Goal: Navigation & Orientation: Find specific page/section

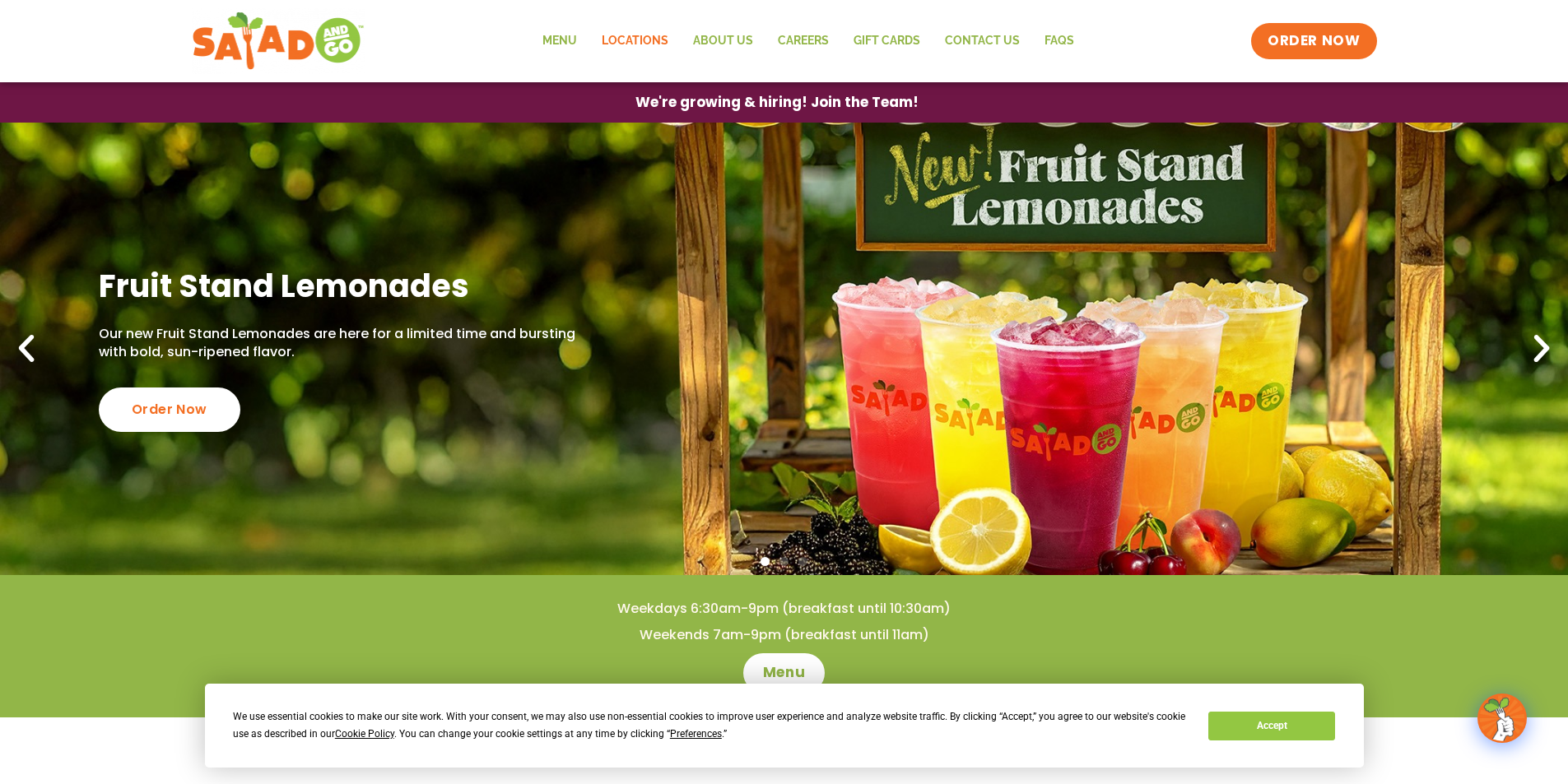
click at [641, 40] on link "Locations" at bounding box center [635, 41] width 91 height 38
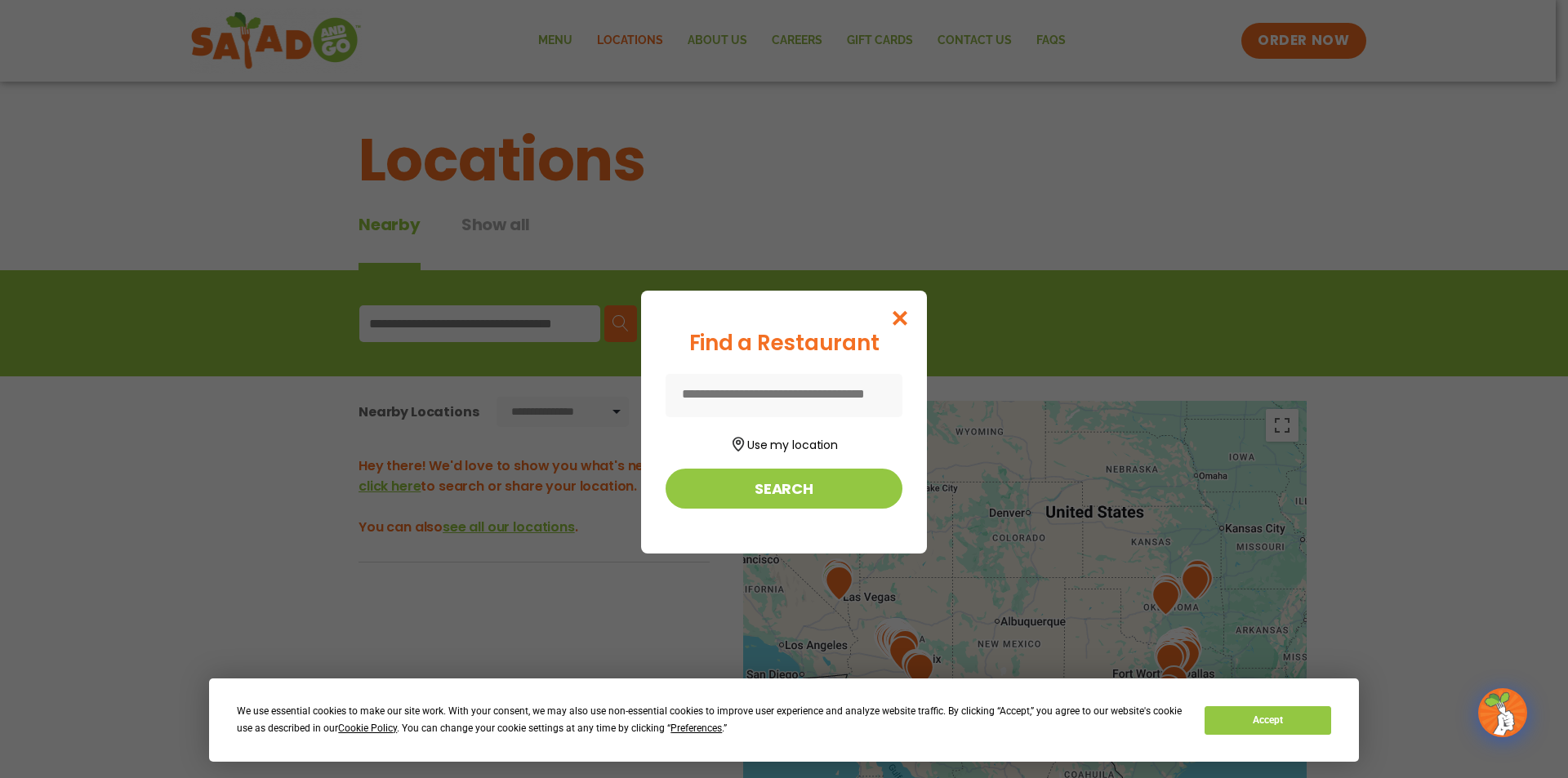
click at [806, 390] on input at bounding box center [783, 396] width 237 height 43
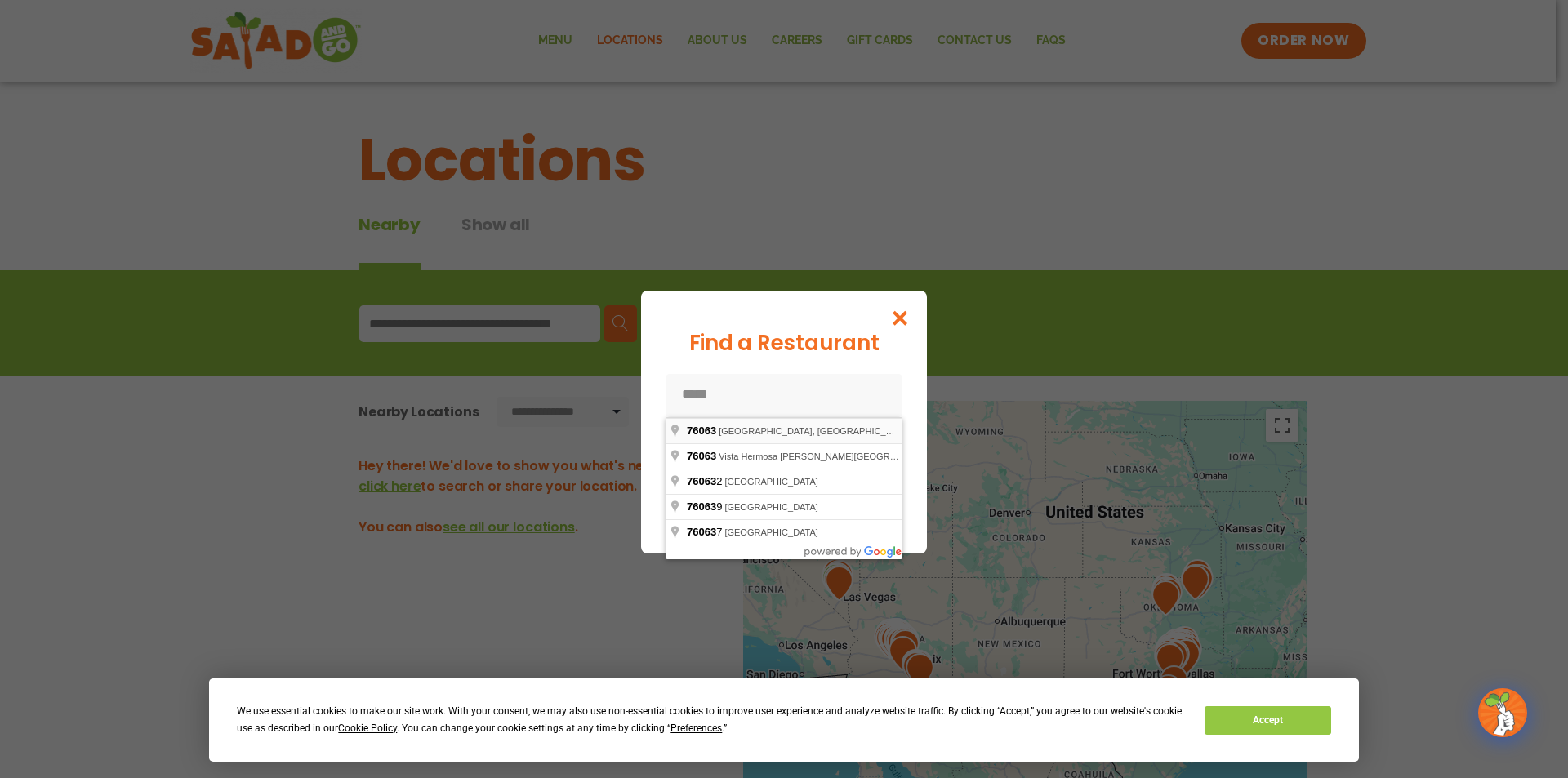
type input "**********"
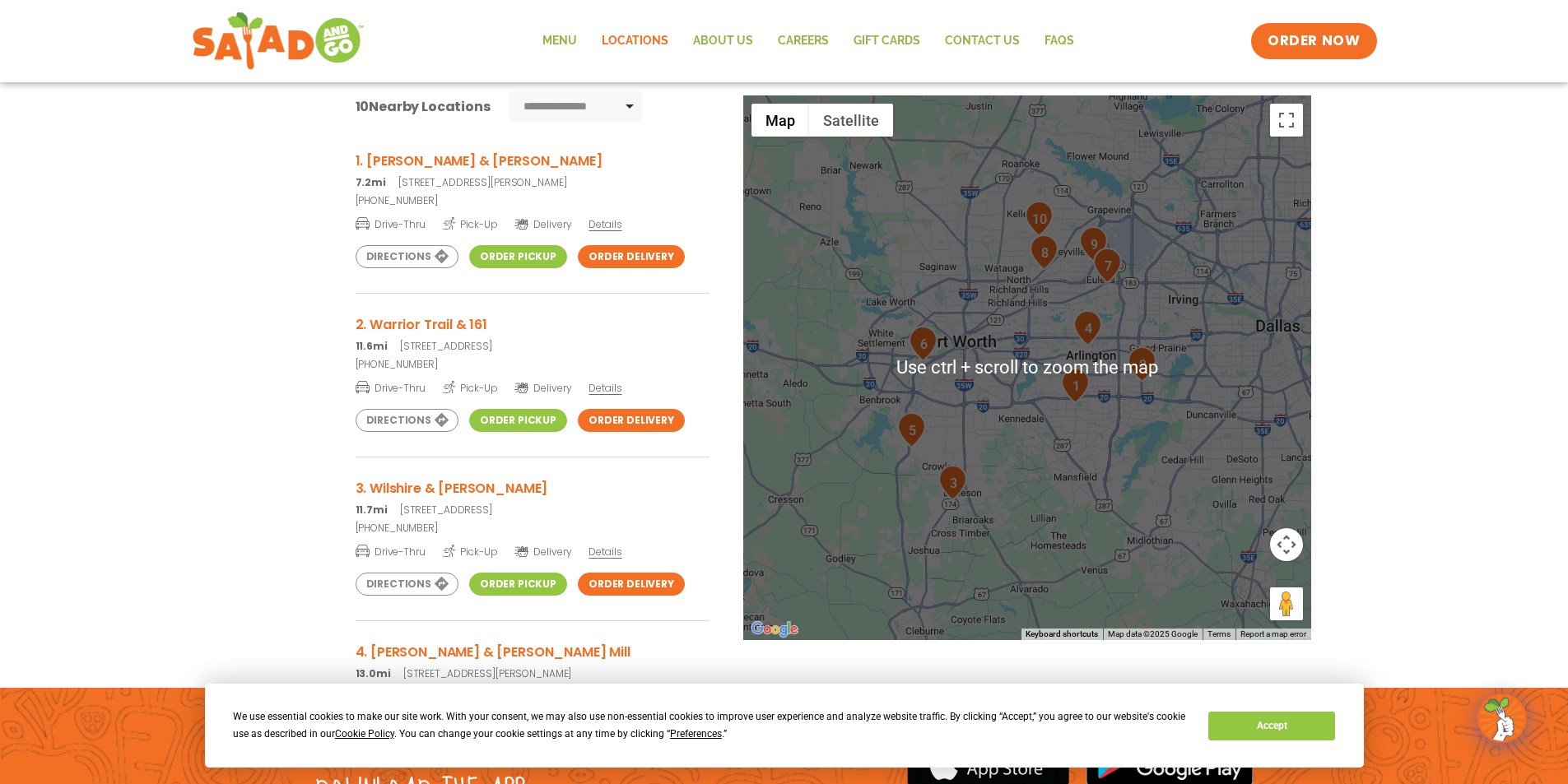
scroll to position [300, 0]
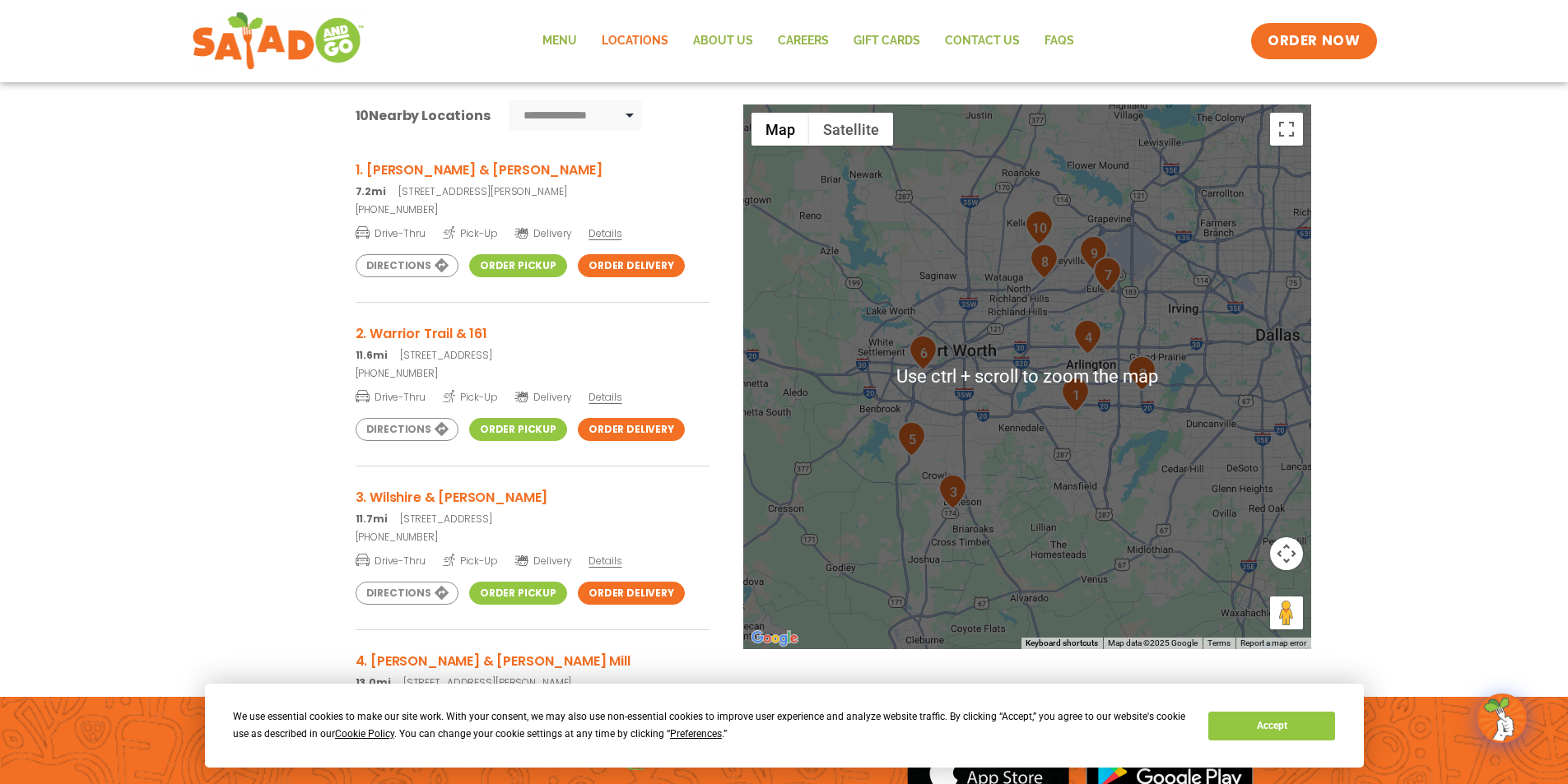
click at [998, 432] on div at bounding box center [1028, 377] width 568 height 545
click at [1030, 445] on div at bounding box center [1028, 377] width 568 height 545
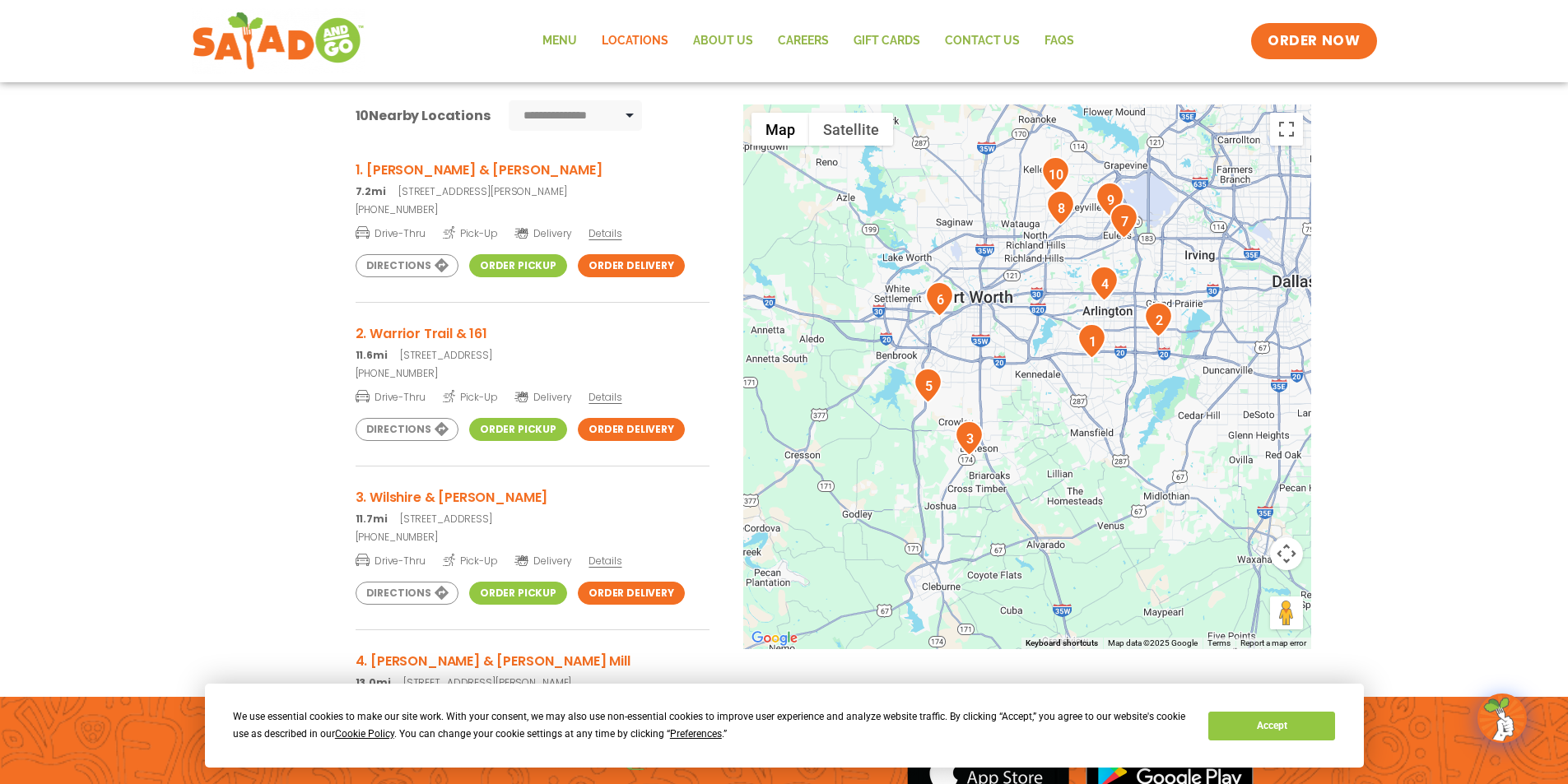
drag, startPoint x: 960, startPoint y: 480, endPoint x: 970, endPoint y: 434, distance: 47.1
click at [970, 434] on img "3" at bounding box center [970, 438] width 28 height 35
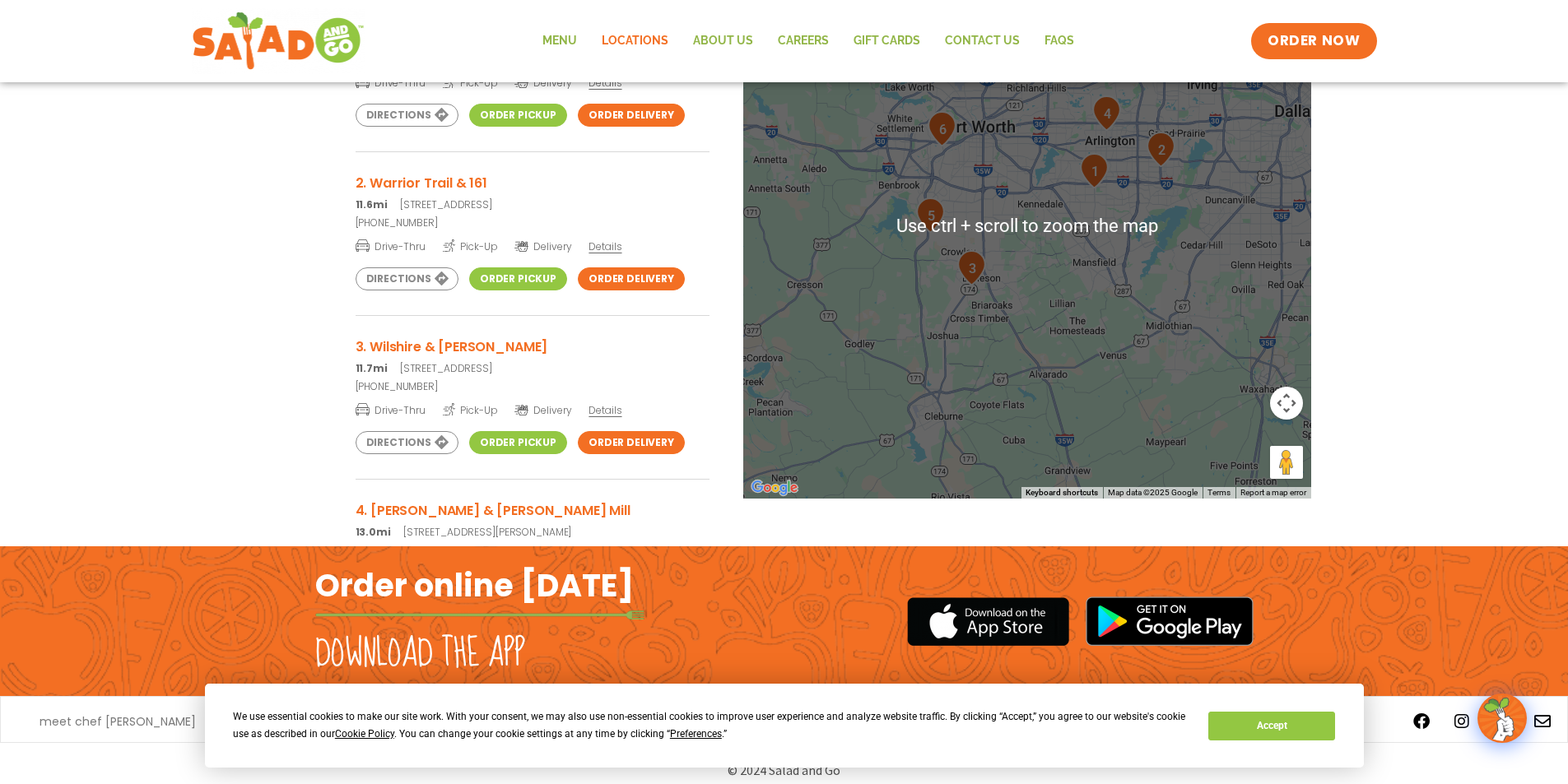
scroll to position [464, 0]
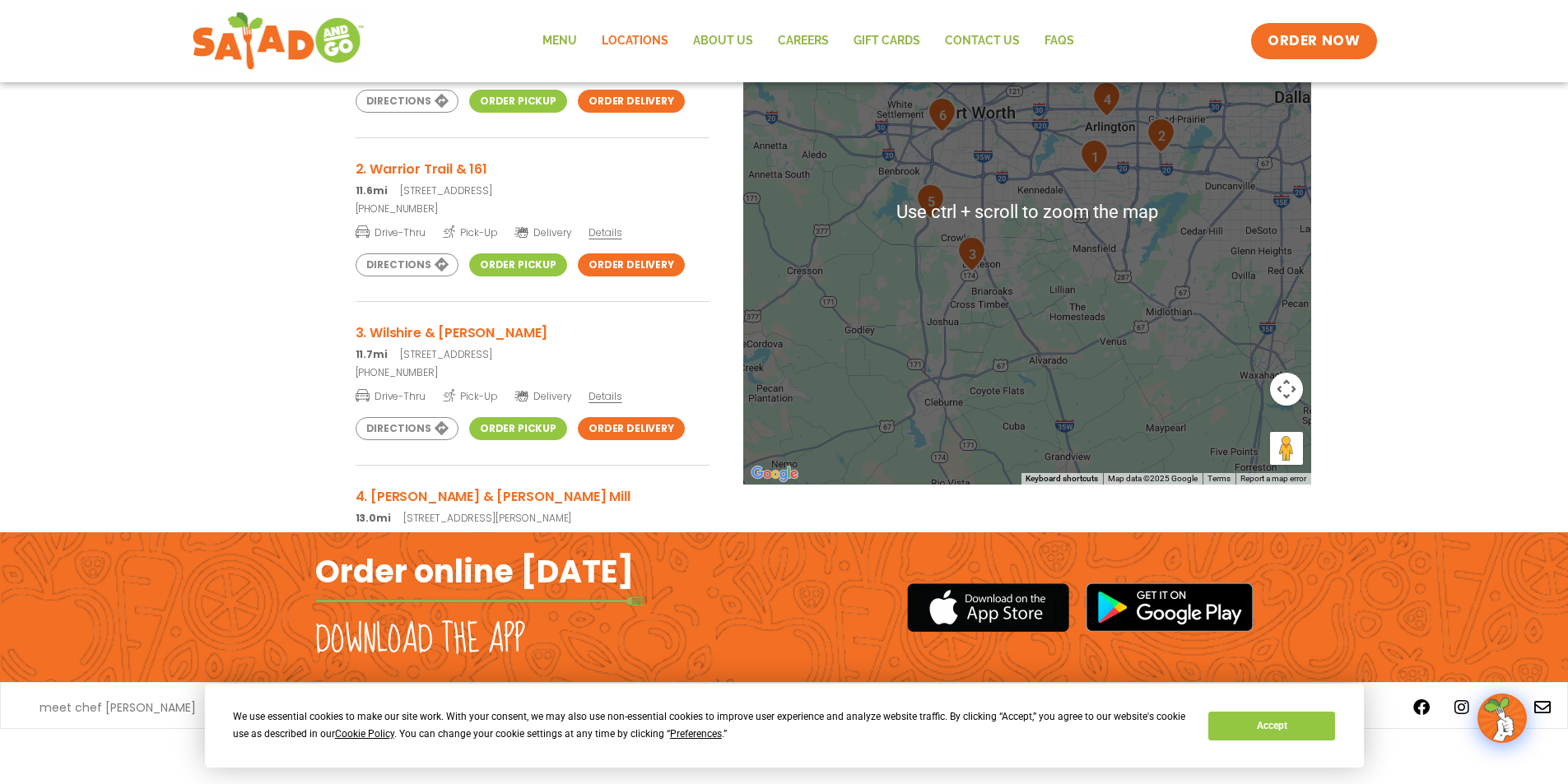
click at [967, 294] on div "To navigate, press the arrow keys." at bounding box center [1028, 213] width 568 height 545
click at [967, 294] on div at bounding box center [1028, 213] width 568 height 545
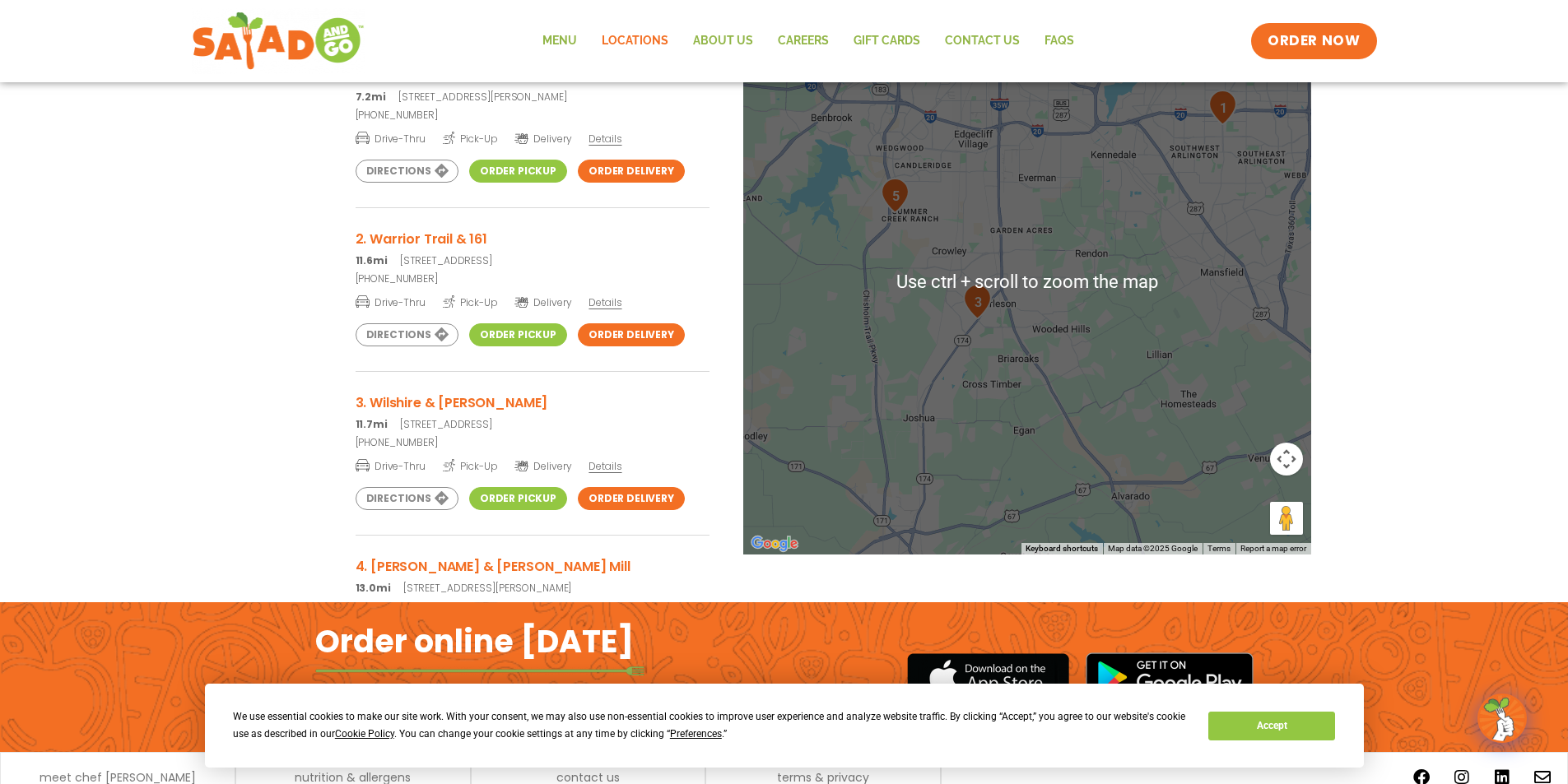
scroll to position [382, 0]
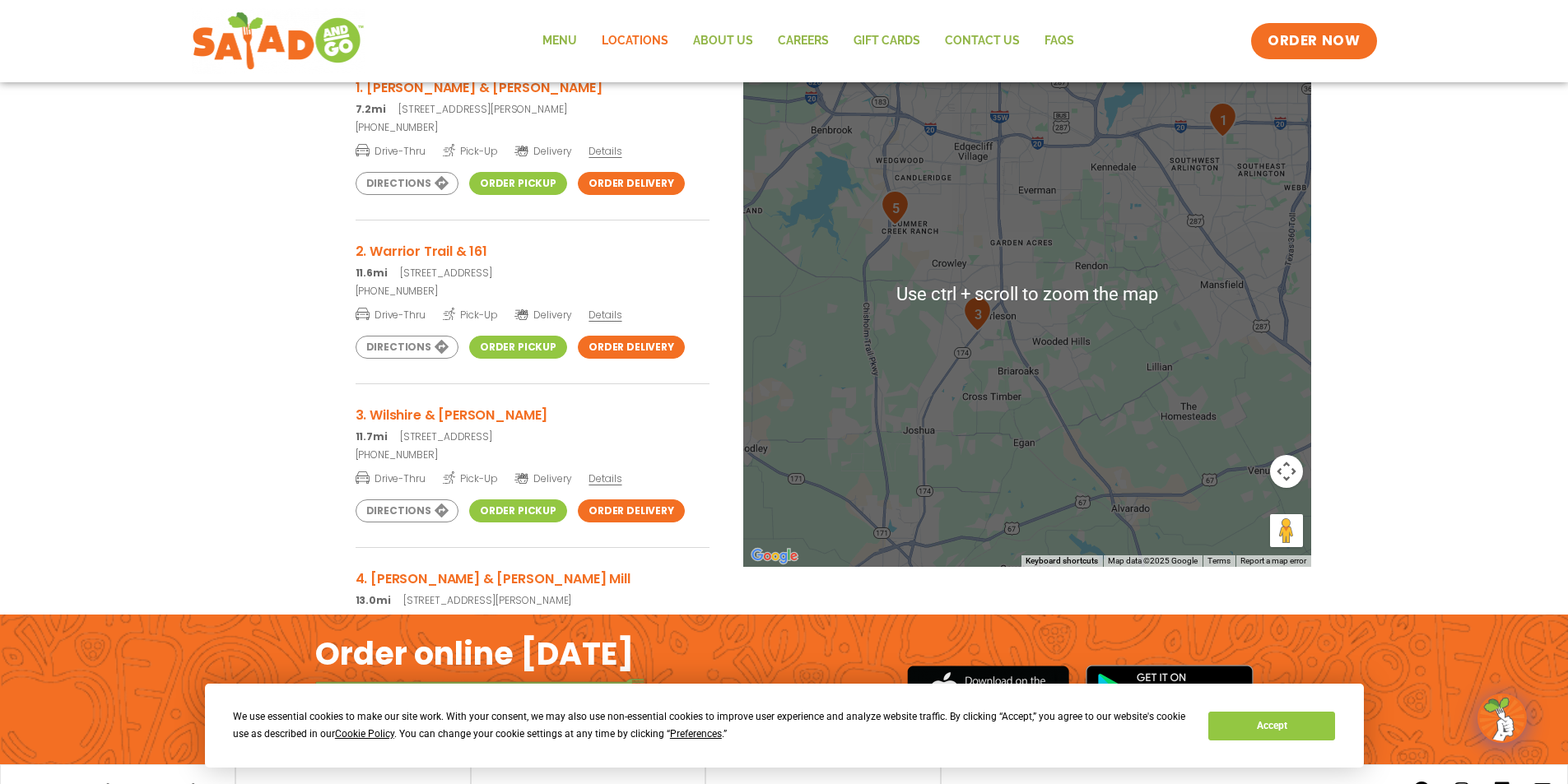
click at [1009, 328] on div at bounding box center [1028, 294] width 568 height 545
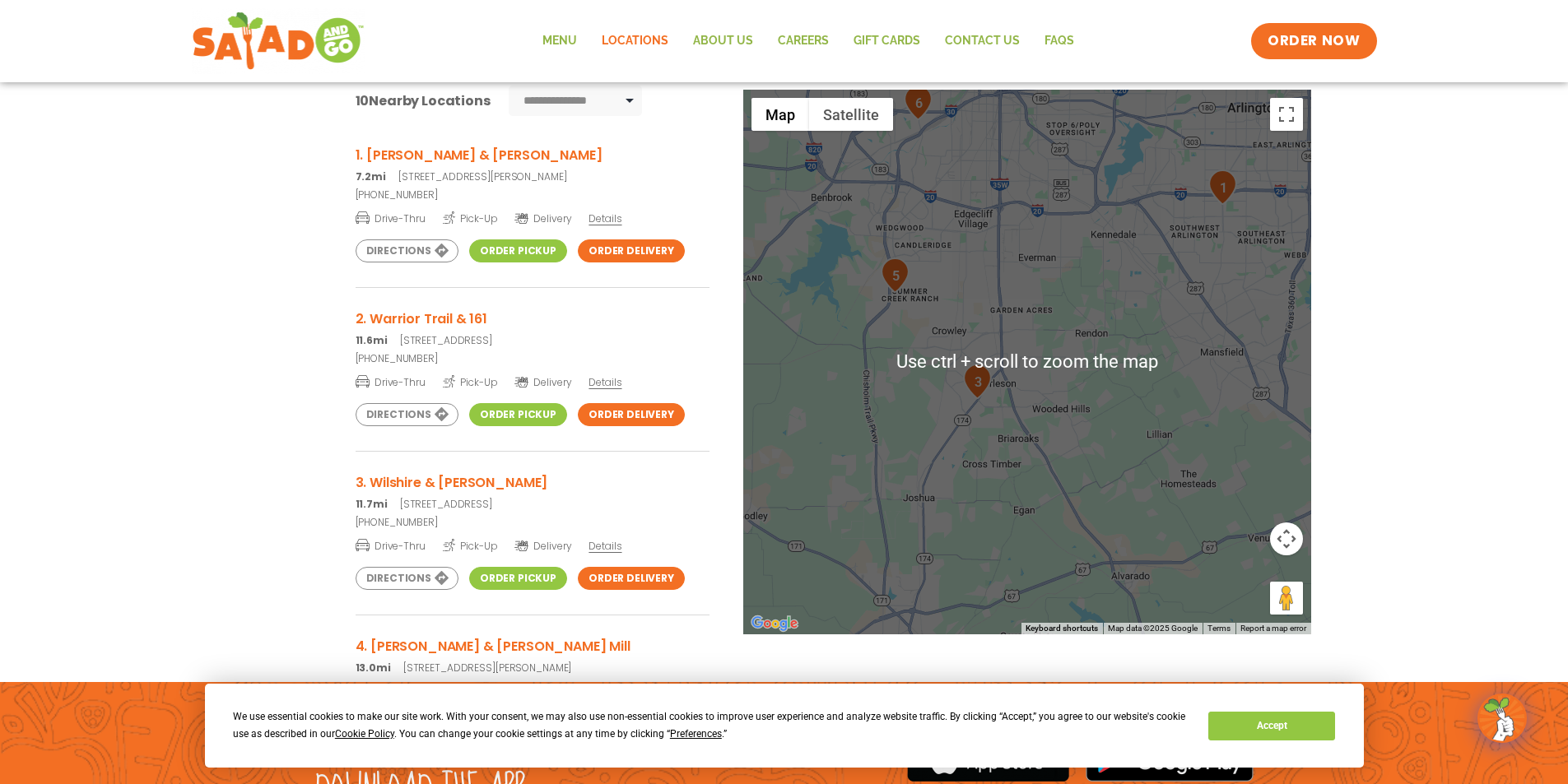
scroll to position [300, 0]
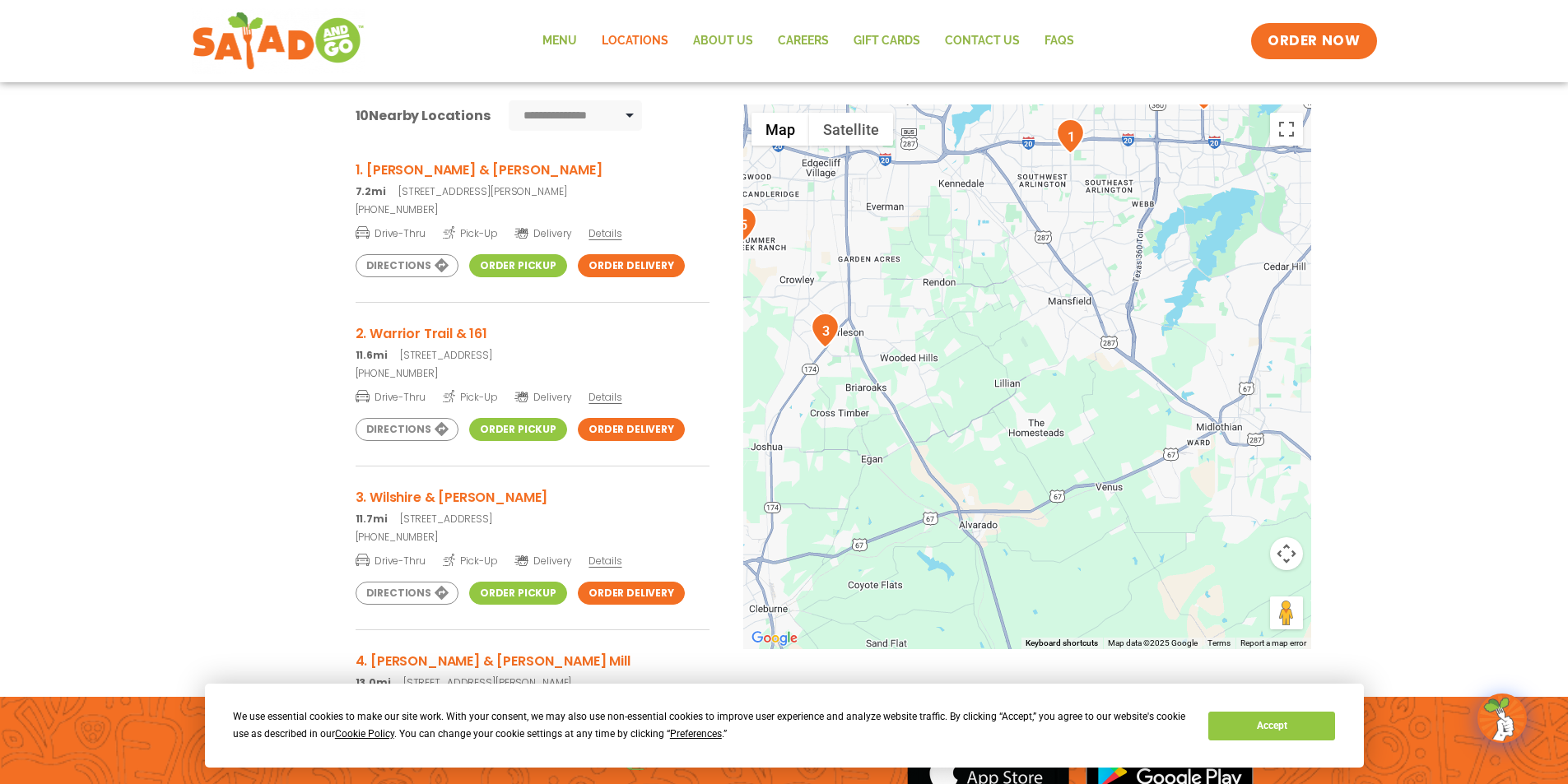
drag, startPoint x: 1127, startPoint y: 410, endPoint x: 955, endPoint y: 344, distance: 184.2
click at [955, 344] on div at bounding box center [1028, 377] width 568 height 545
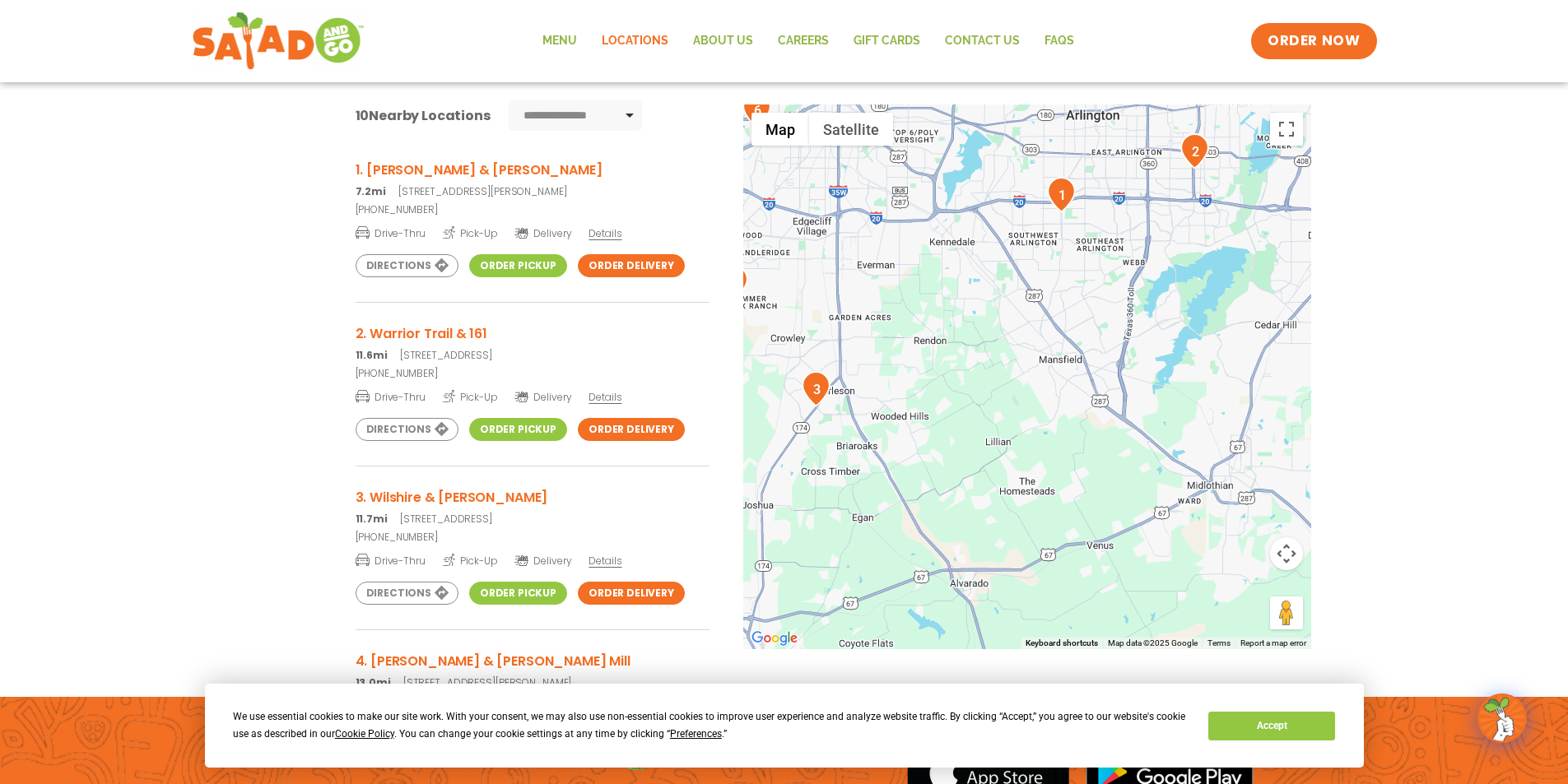
drag, startPoint x: 1075, startPoint y: 370, endPoint x: 1096, endPoint y: 517, distance: 148.5
click at [1096, 517] on div at bounding box center [1028, 377] width 568 height 545
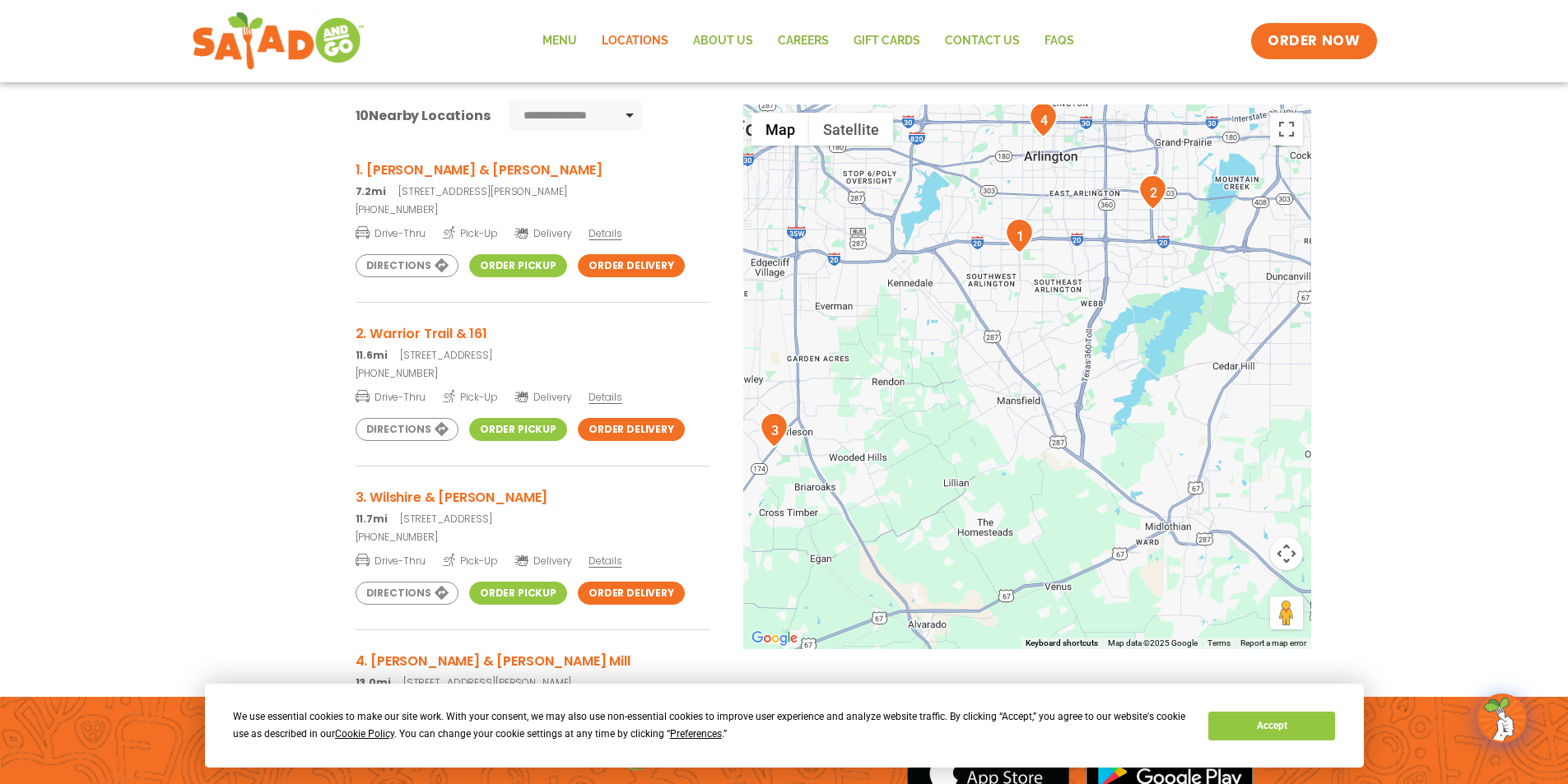
drag, startPoint x: 1105, startPoint y: 356, endPoint x: 1060, endPoint y: 409, distance: 69.5
click at [1060, 409] on div at bounding box center [1028, 377] width 568 height 545
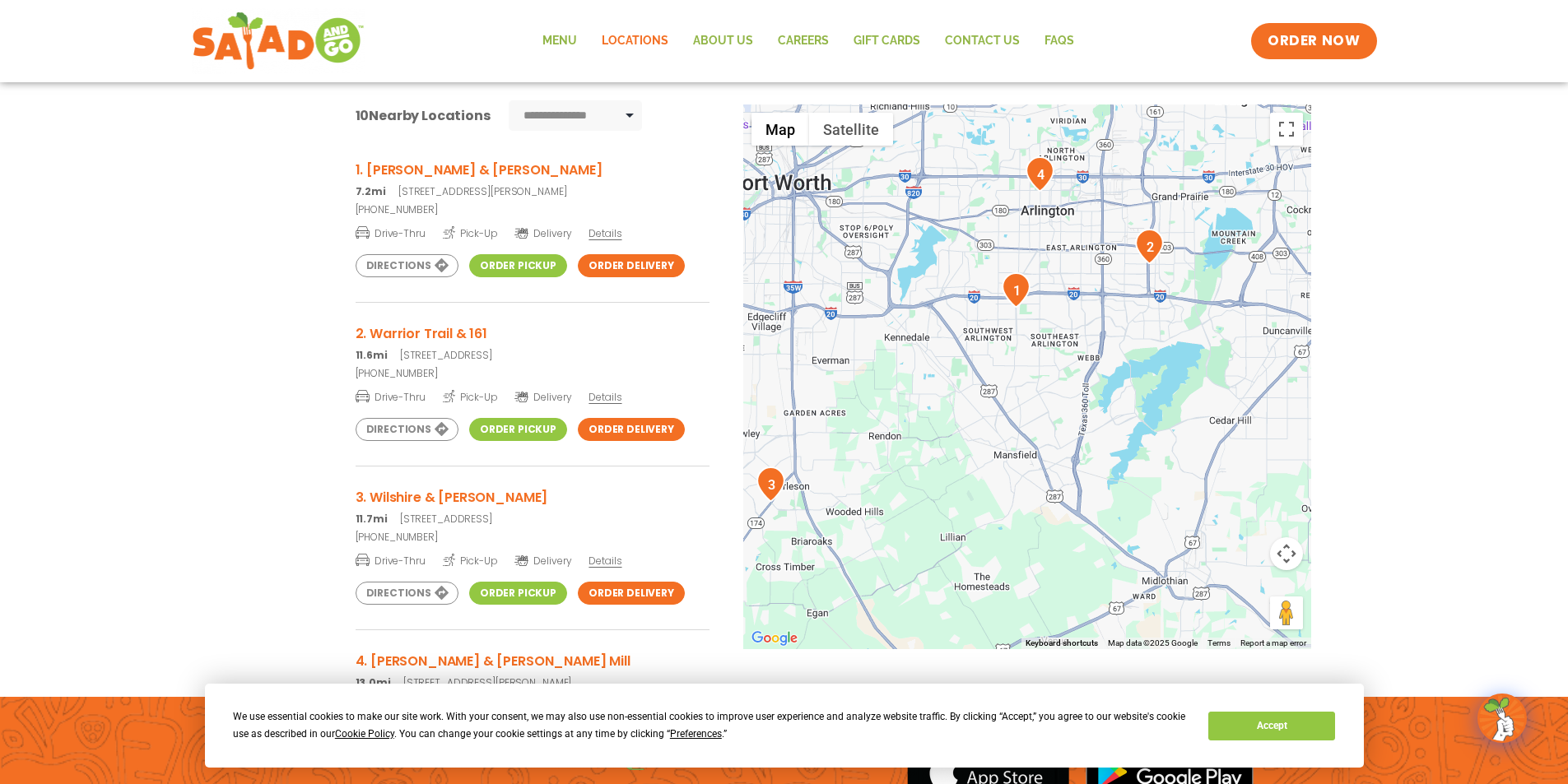
drag, startPoint x: 1043, startPoint y: 277, endPoint x: 1043, endPoint y: 349, distance: 72.0
click at [1043, 349] on div at bounding box center [1028, 377] width 568 height 545
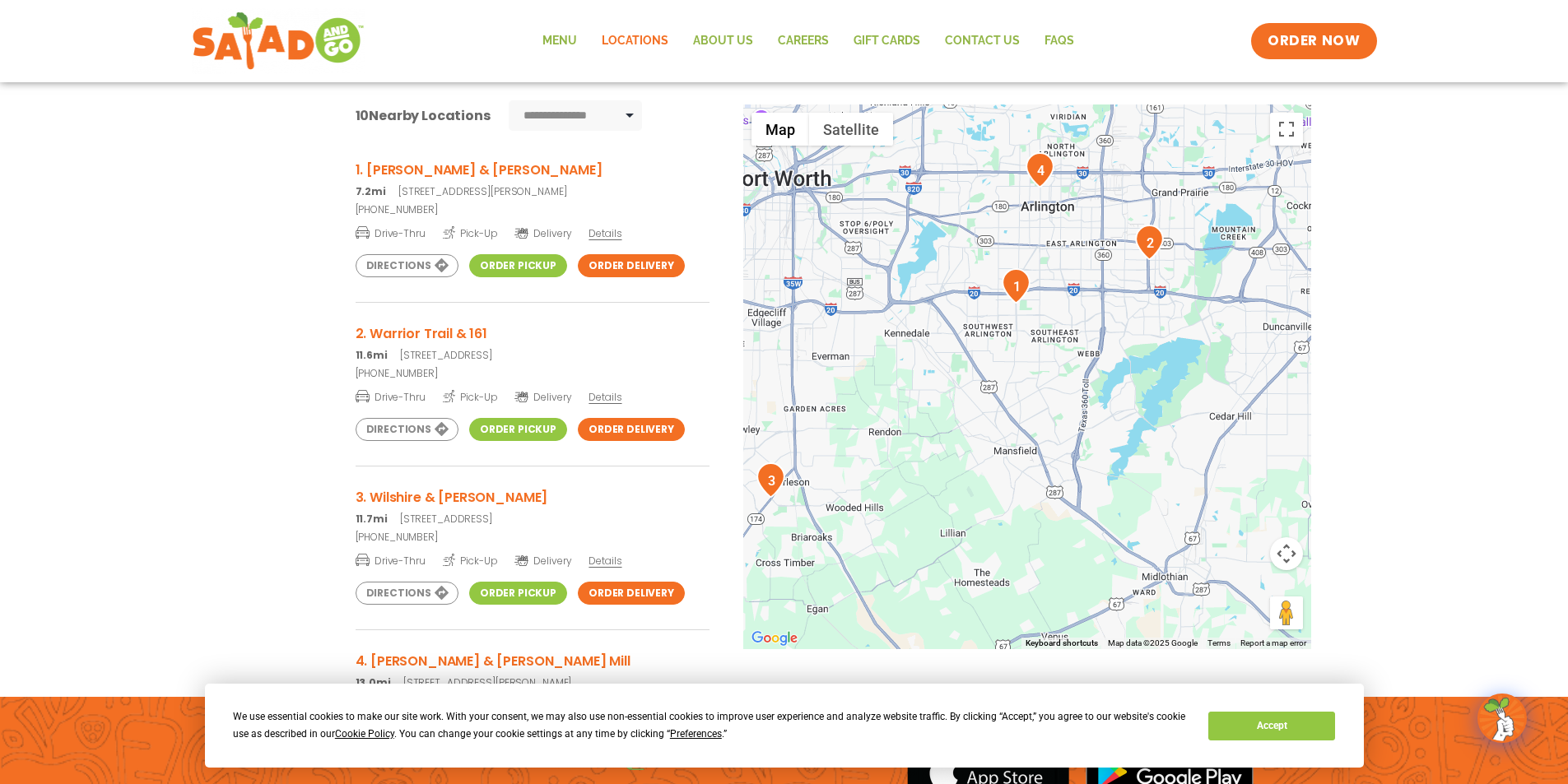
drag, startPoint x: 1076, startPoint y: 451, endPoint x: 1076, endPoint y: 419, distance: 32.0
click at [1076, 419] on div at bounding box center [1028, 377] width 568 height 545
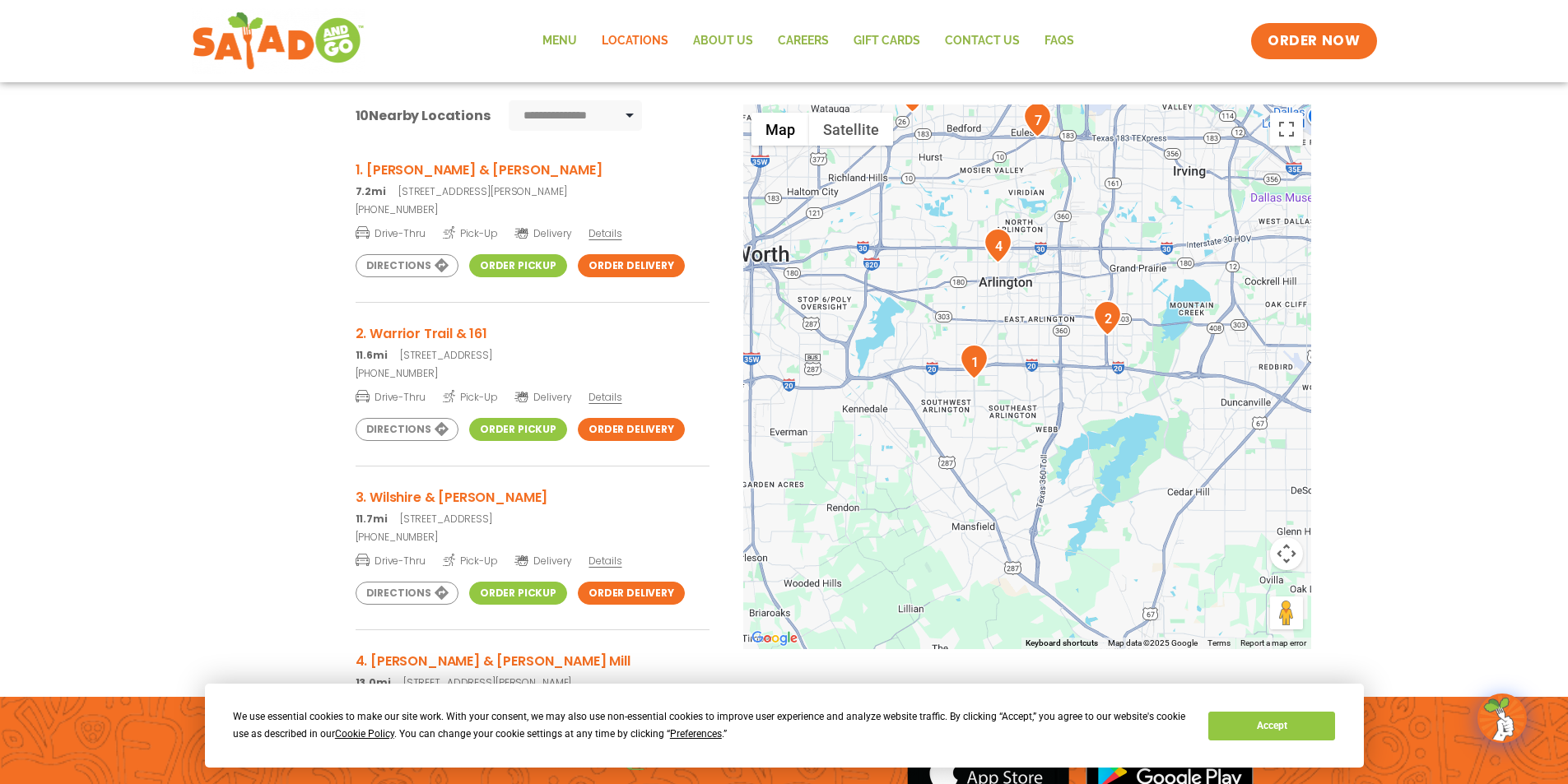
drag, startPoint x: 1100, startPoint y: 341, endPoint x: 1058, endPoint y: 419, distance: 88.6
click at [1058, 419] on div at bounding box center [1028, 377] width 568 height 545
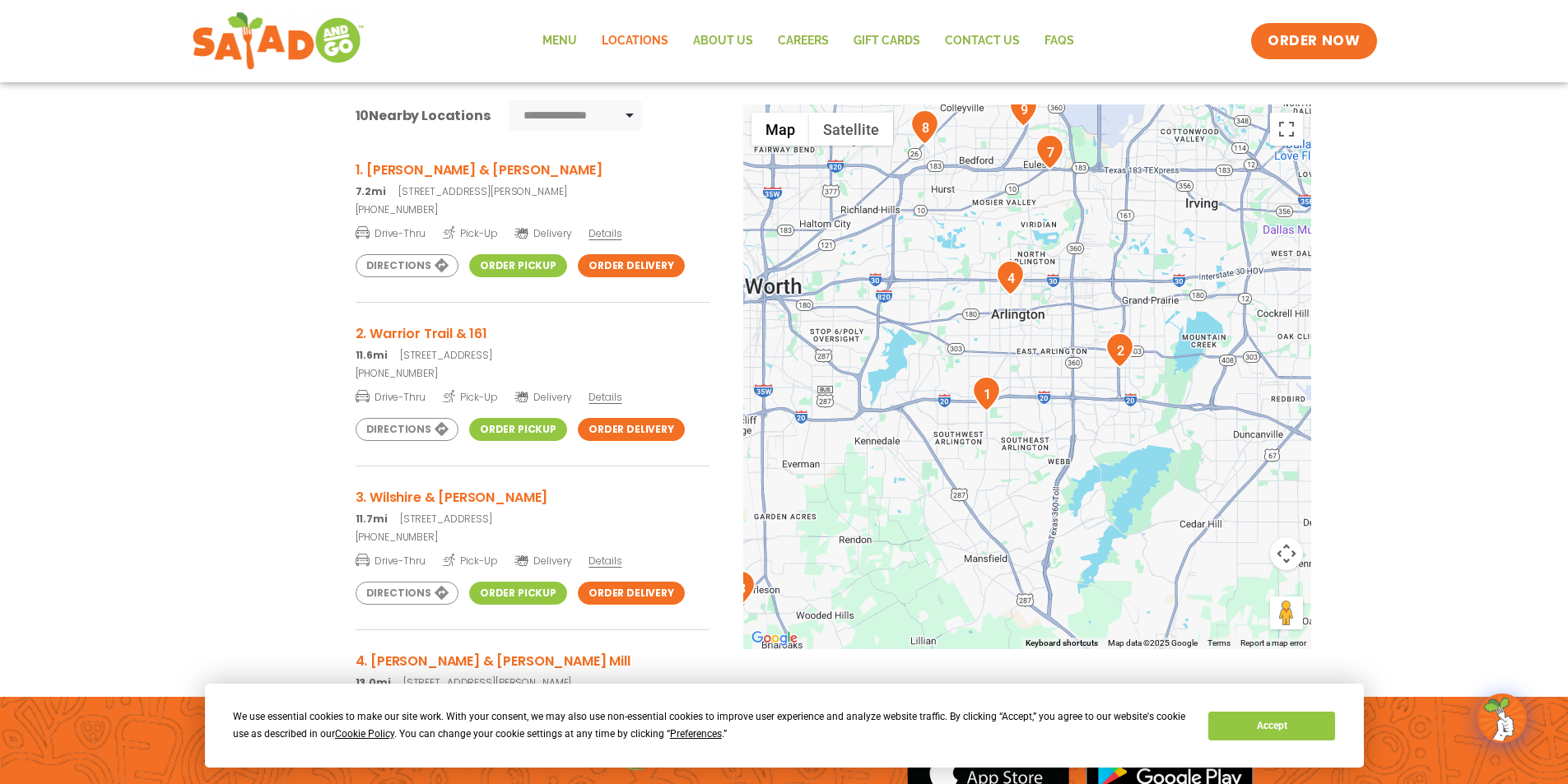
drag, startPoint x: 1108, startPoint y: 363, endPoint x: 1124, endPoint y: 395, distance: 35.8
click at [1124, 395] on div at bounding box center [1028, 377] width 568 height 545
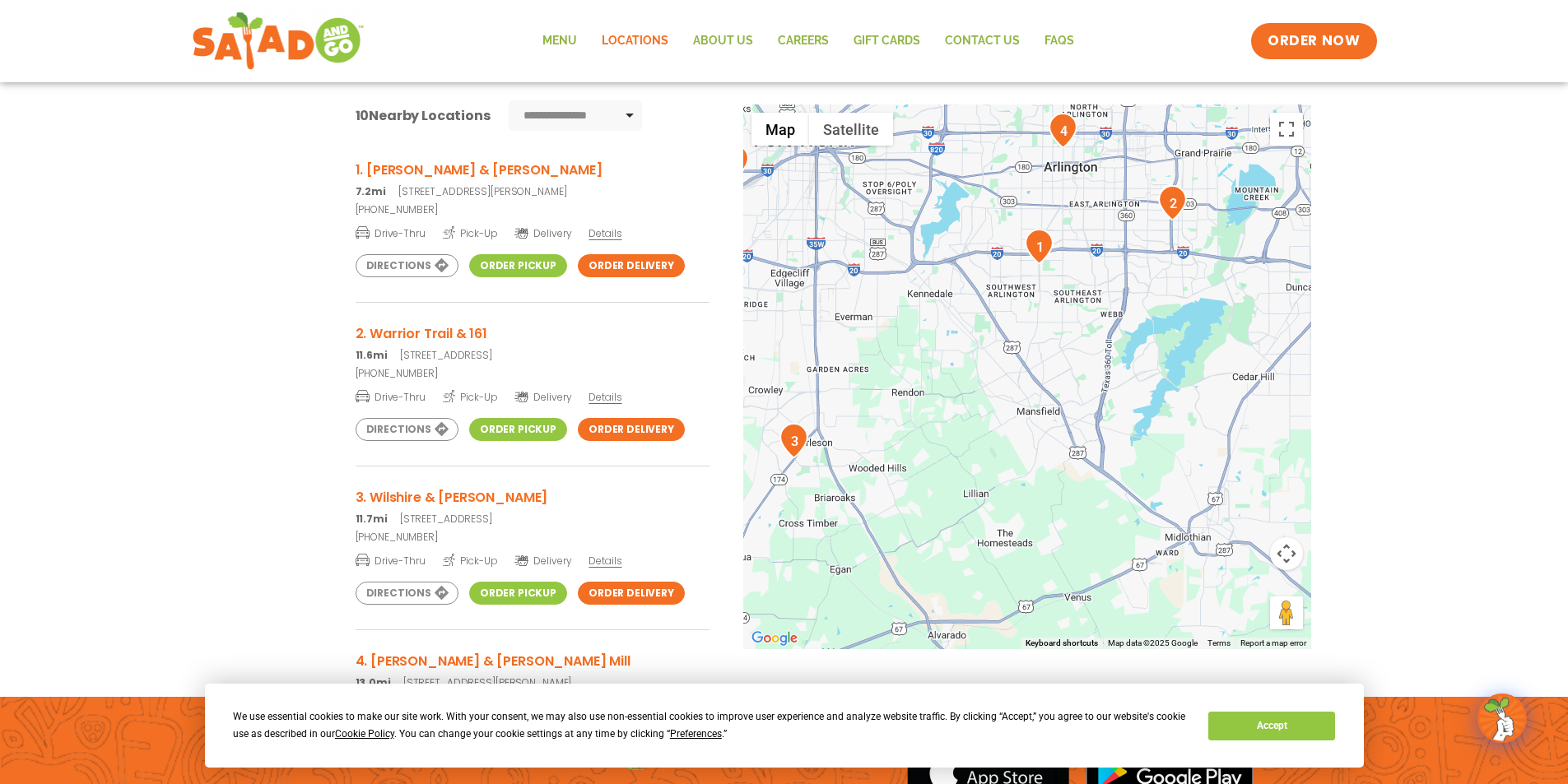
drag, startPoint x: 1124, startPoint y: 365, endPoint x: 1158, endPoint y: 280, distance: 91.5
click at [1158, 280] on div at bounding box center [1028, 377] width 568 height 545
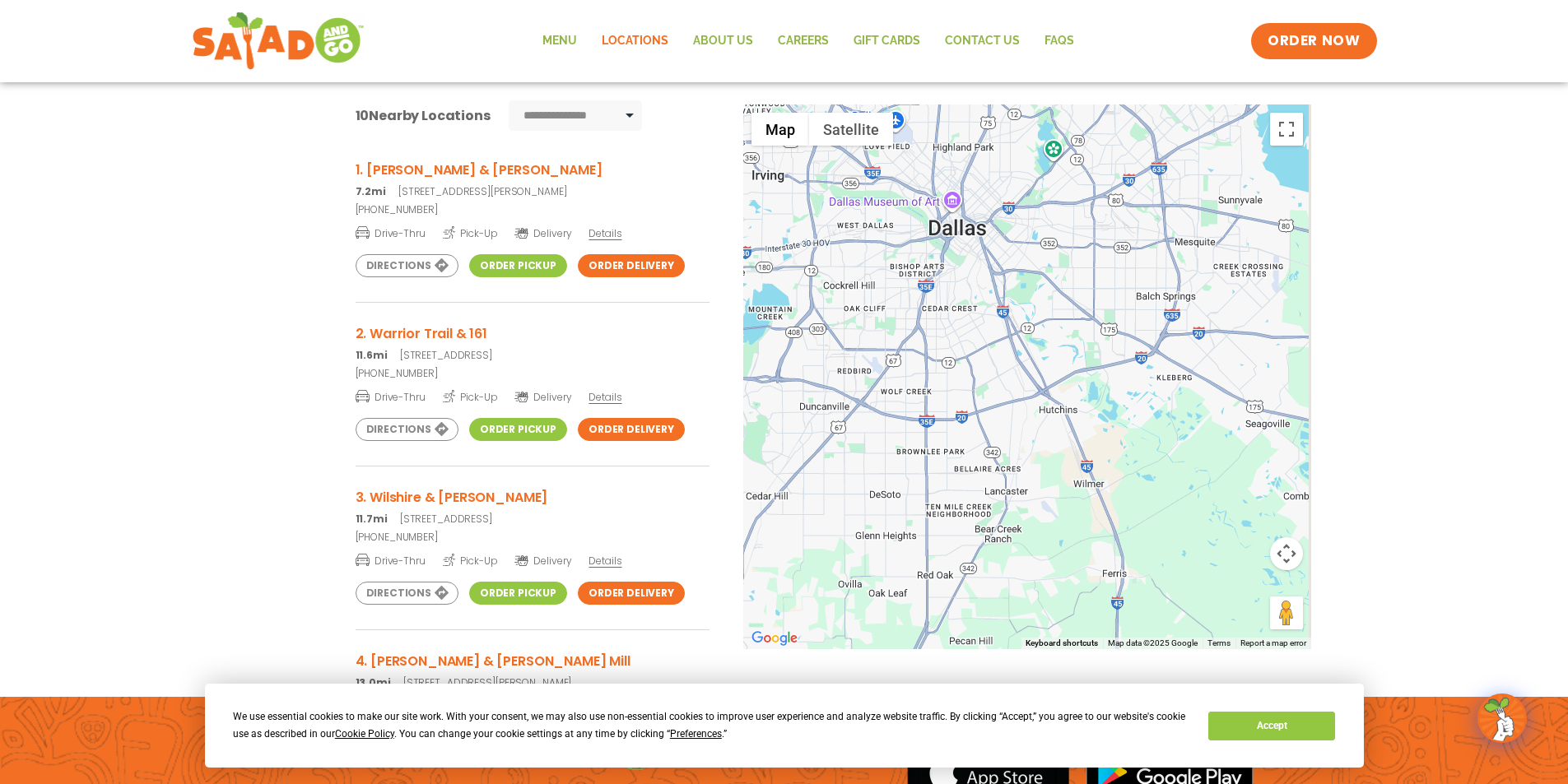
drag, startPoint x: 1202, startPoint y: 335, endPoint x: 980, endPoint y: 396, distance: 230.2
click at [704, 458] on div "**********" at bounding box center [784, 396] width 1568 height 633
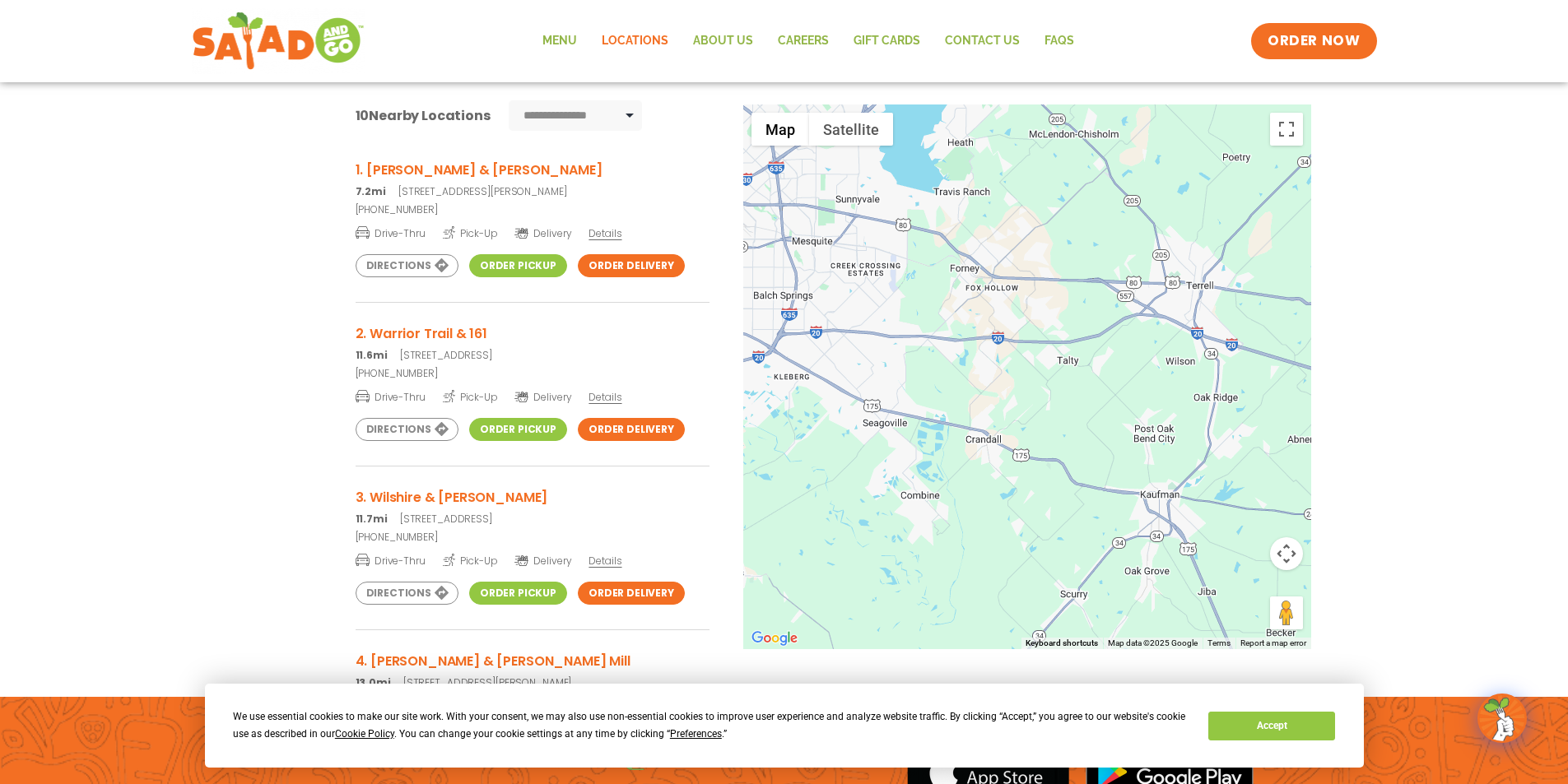
drag, startPoint x: 1233, startPoint y: 325, endPoint x: 877, endPoint y: 313, distance: 356.2
click at [877, 313] on div at bounding box center [1028, 377] width 568 height 545
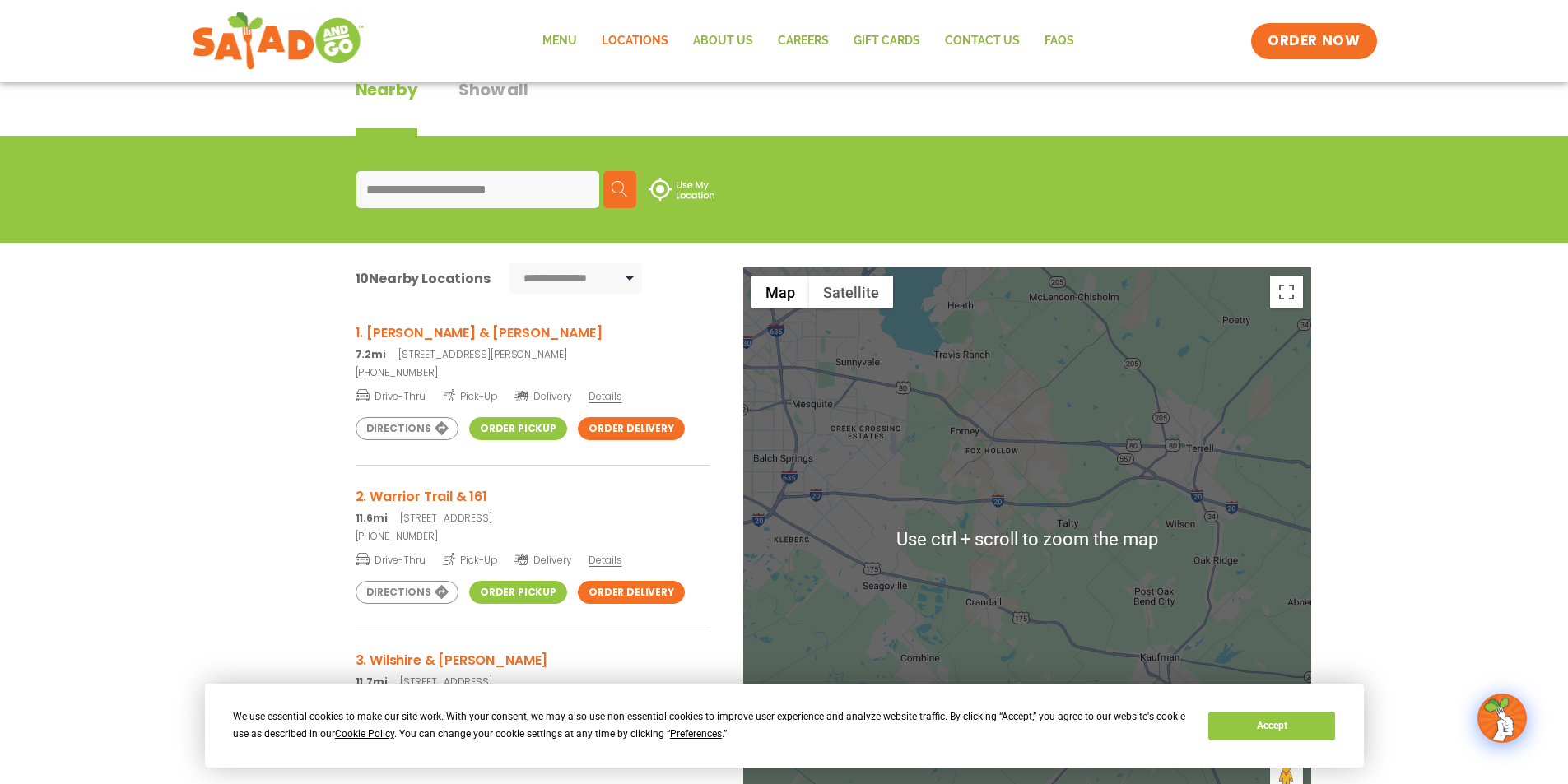
scroll to position [217, 0]
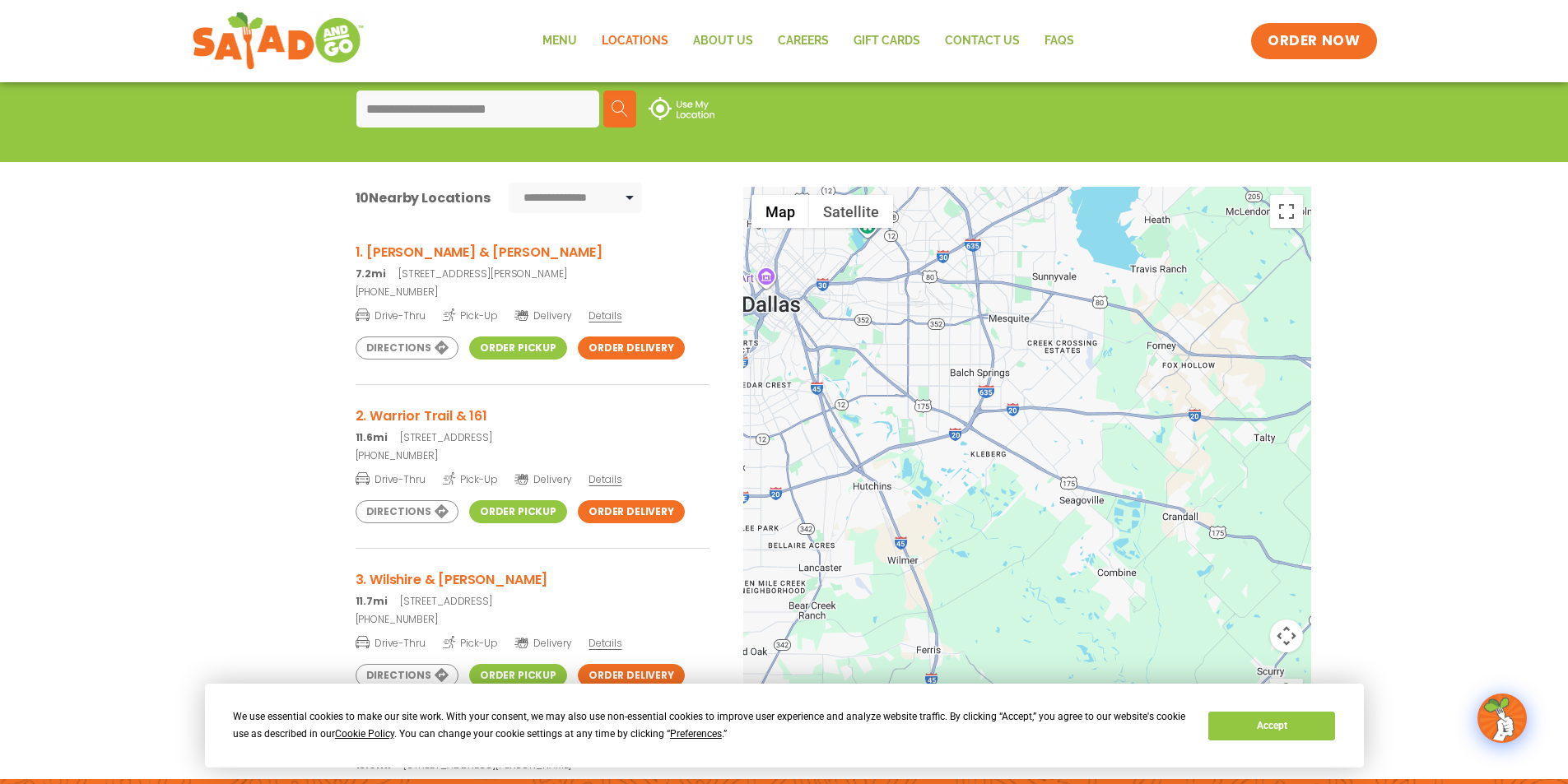
drag, startPoint x: 1030, startPoint y: 355, endPoint x: 1235, endPoint y: 349, distance: 205.1
click at [1235, 349] on div at bounding box center [1028, 459] width 568 height 545
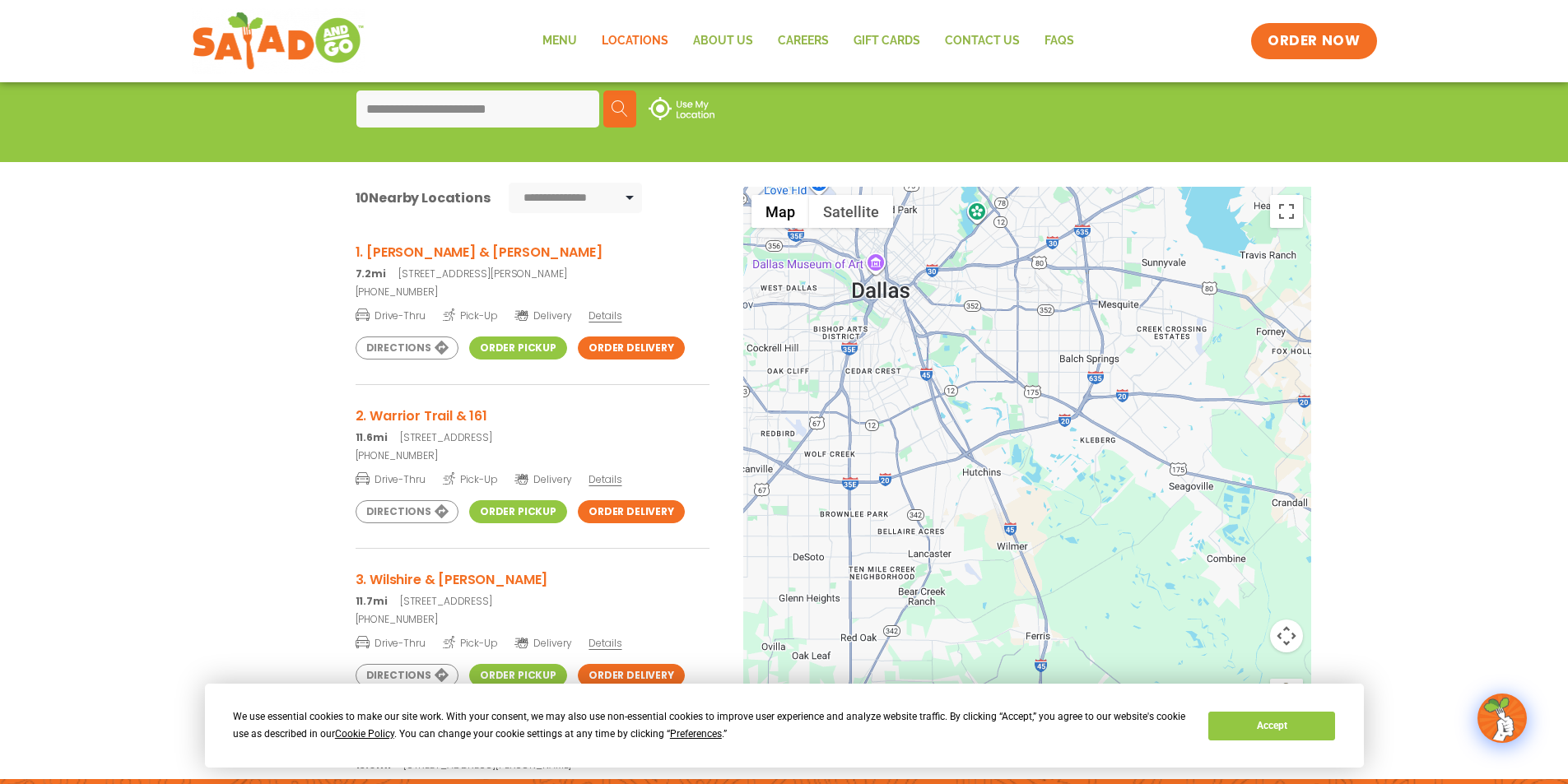
drag, startPoint x: 1048, startPoint y: 358, endPoint x: 1140, endPoint y: 342, distance: 93.4
click at [1140, 343] on div at bounding box center [1028, 459] width 568 height 545
